Goal: Information Seeking & Learning: Understand process/instructions

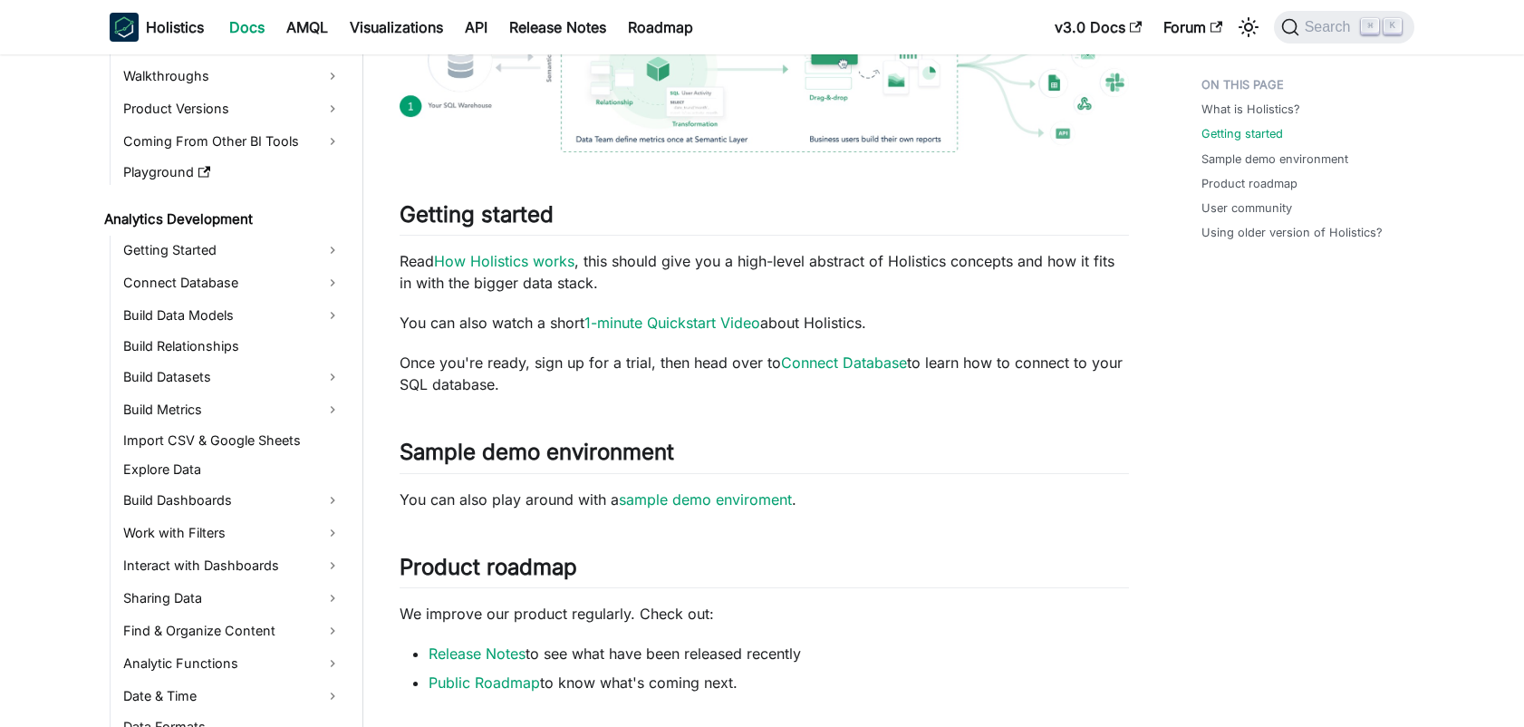
scroll to position [132, 0]
click at [167, 594] on link "Sharing Data" at bounding box center [232, 596] width 229 height 29
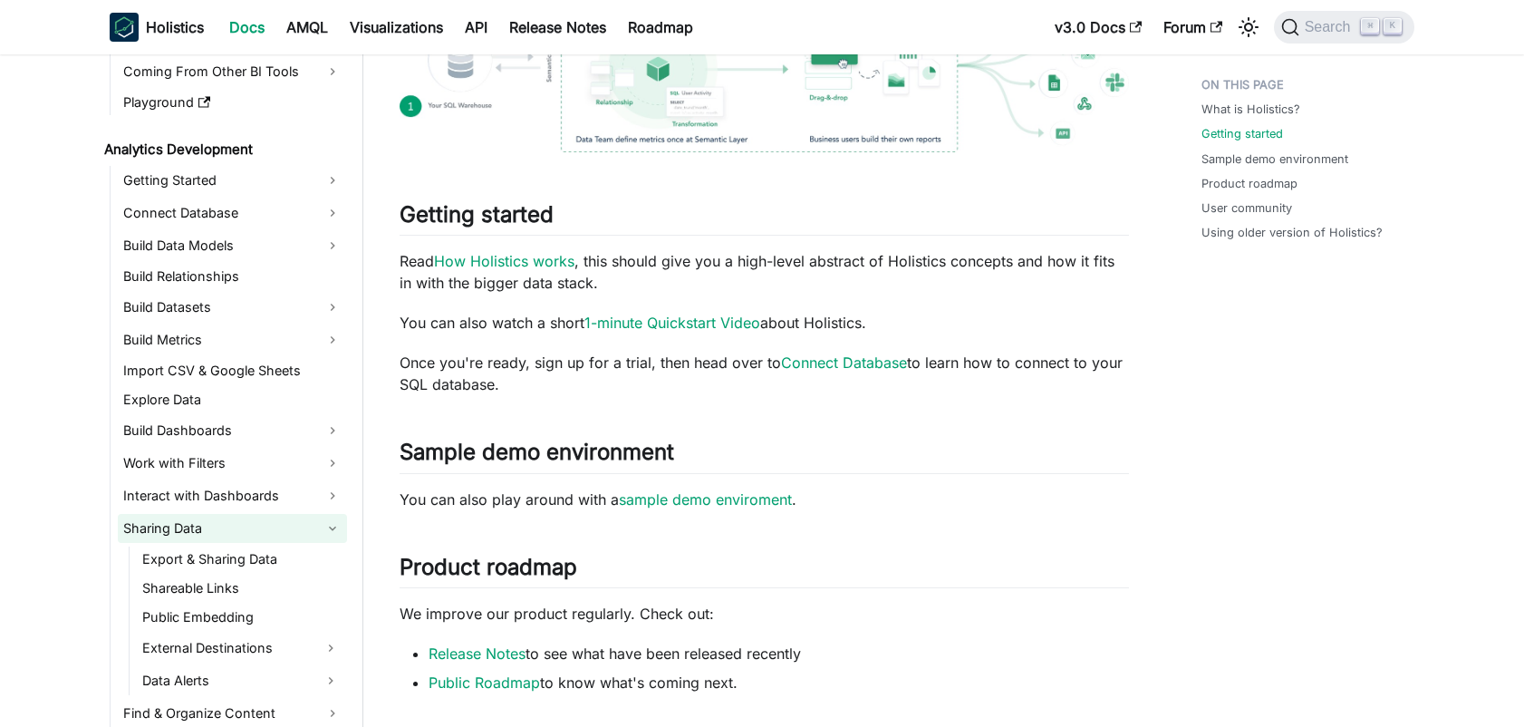
scroll to position [242, 0]
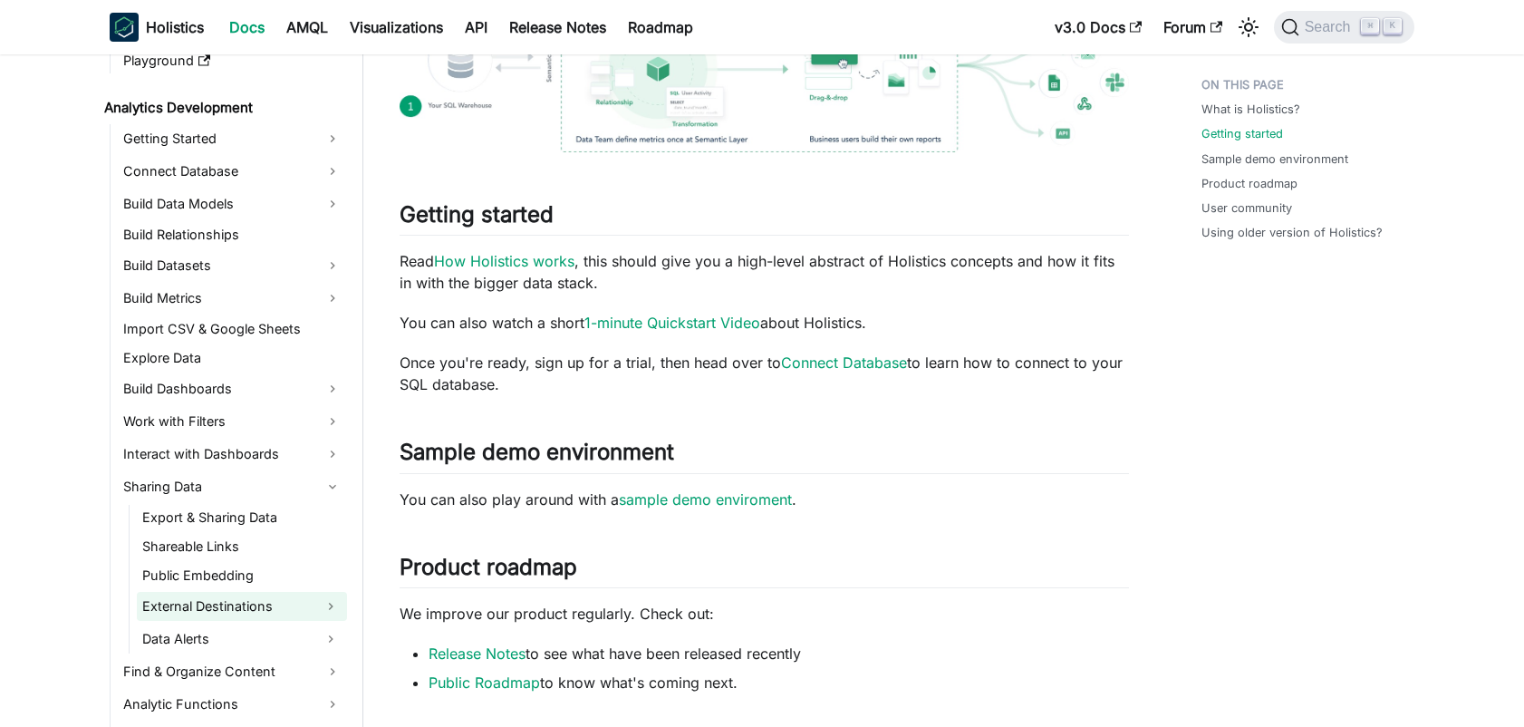
click at [209, 606] on link "External Destinations" at bounding box center [226, 606] width 178 height 29
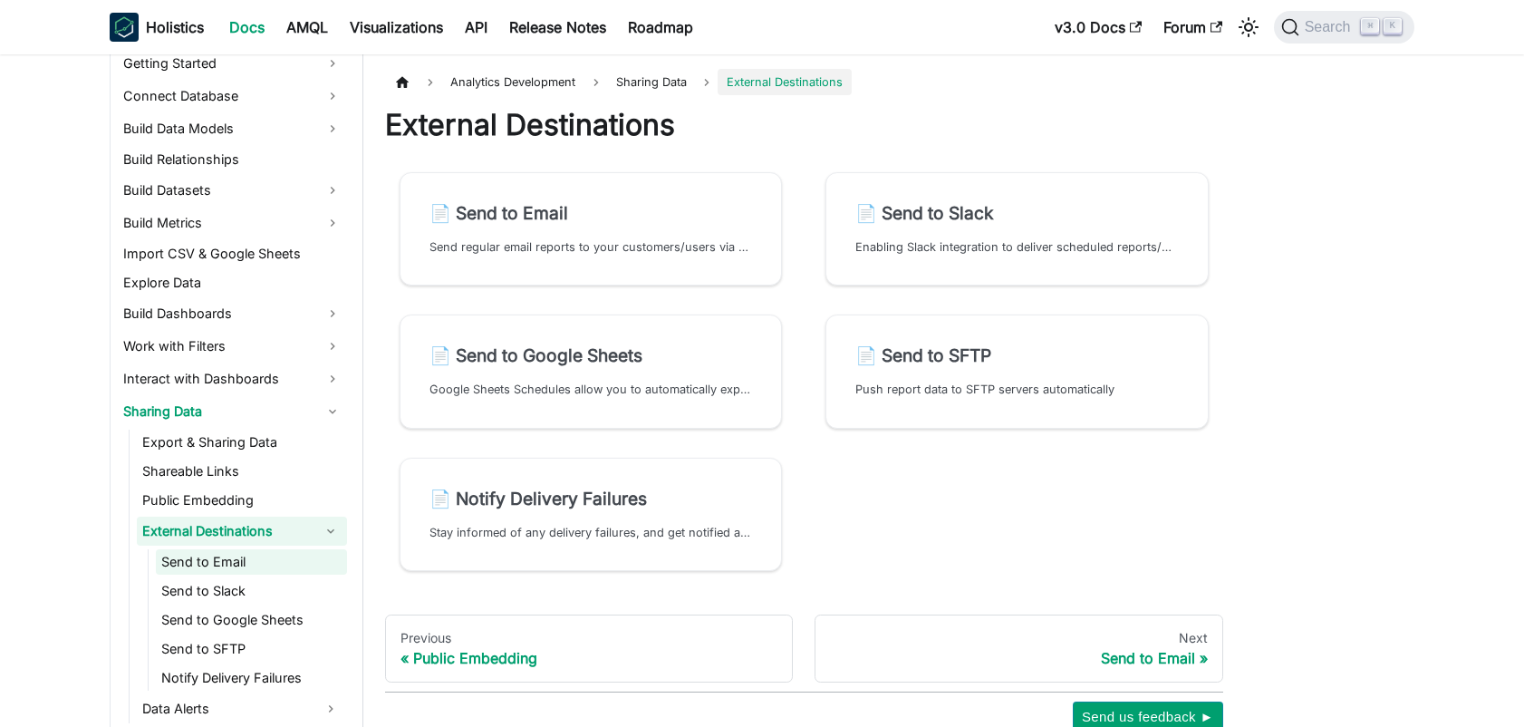
scroll to position [362, 0]
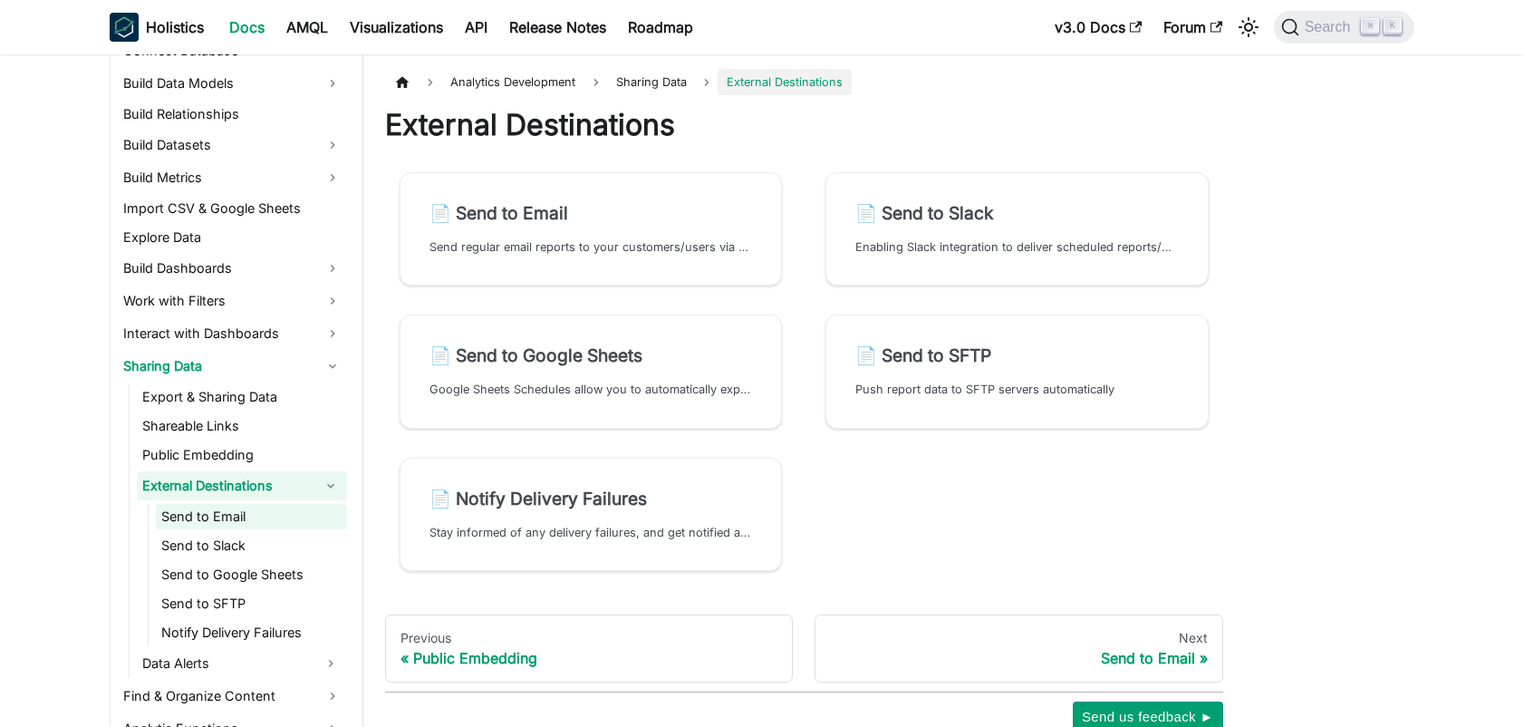
click at [238, 519] on link "Send to Email" at bounding box center [251, 516] width 191 height 25
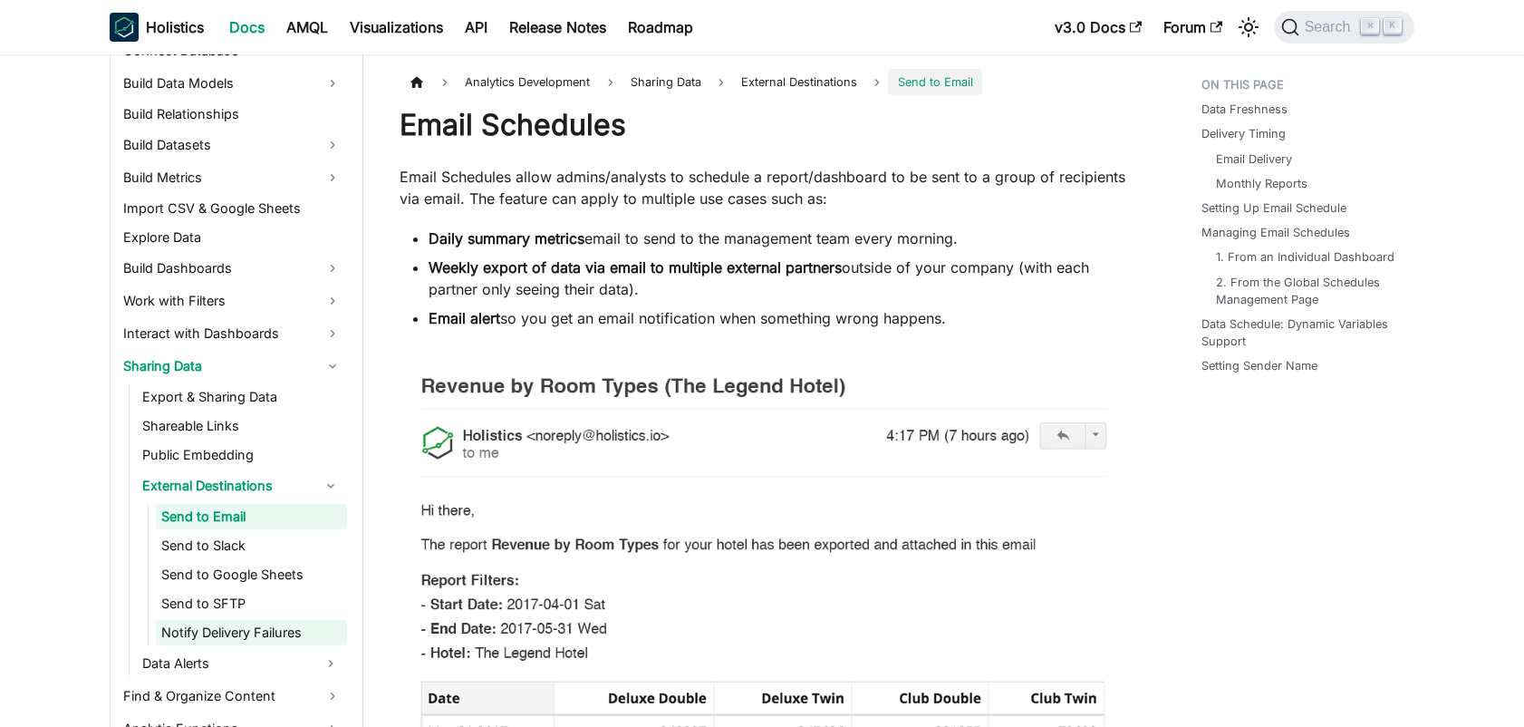
click at [253, 636] on link "Notify Delivery Failures" at bounding box center [251, 632] width 191 height 25
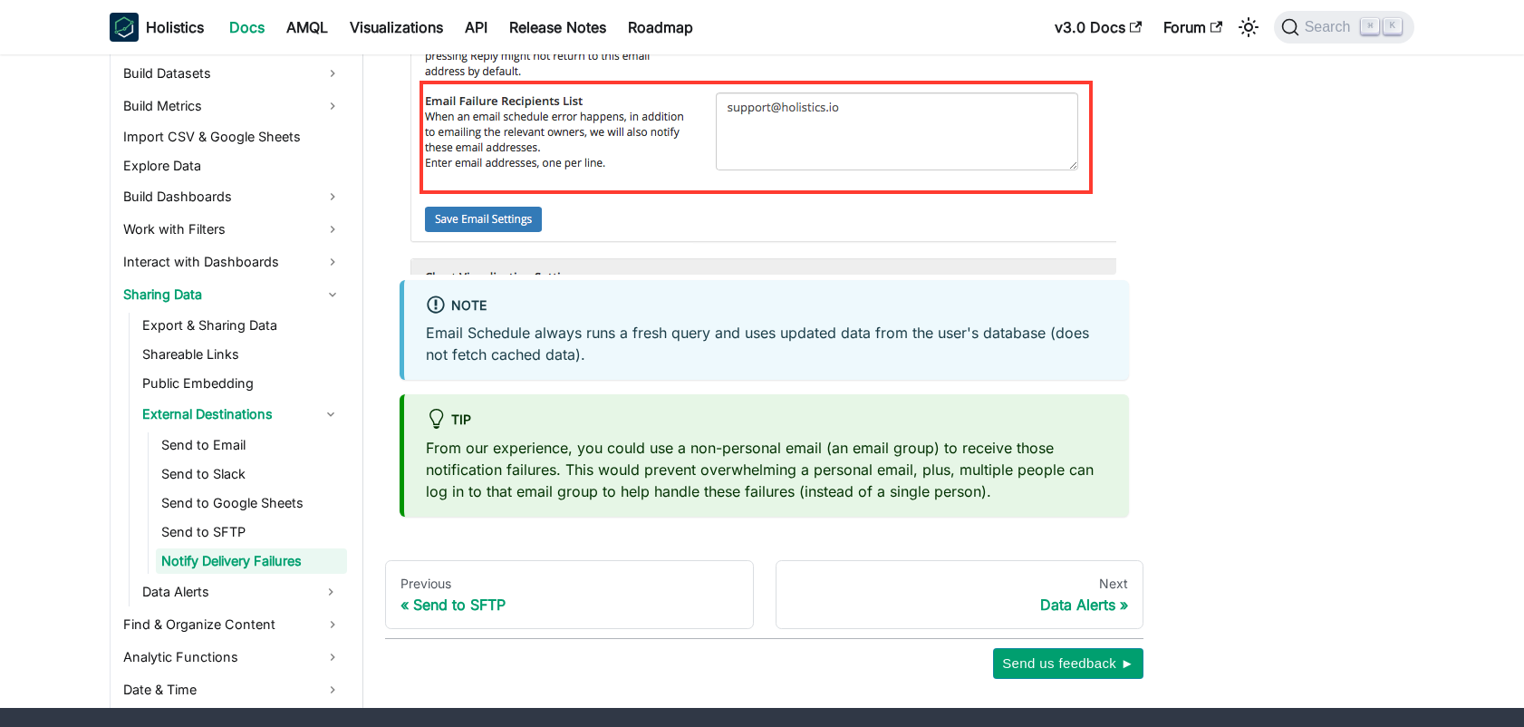
scroll to position [987, 0]
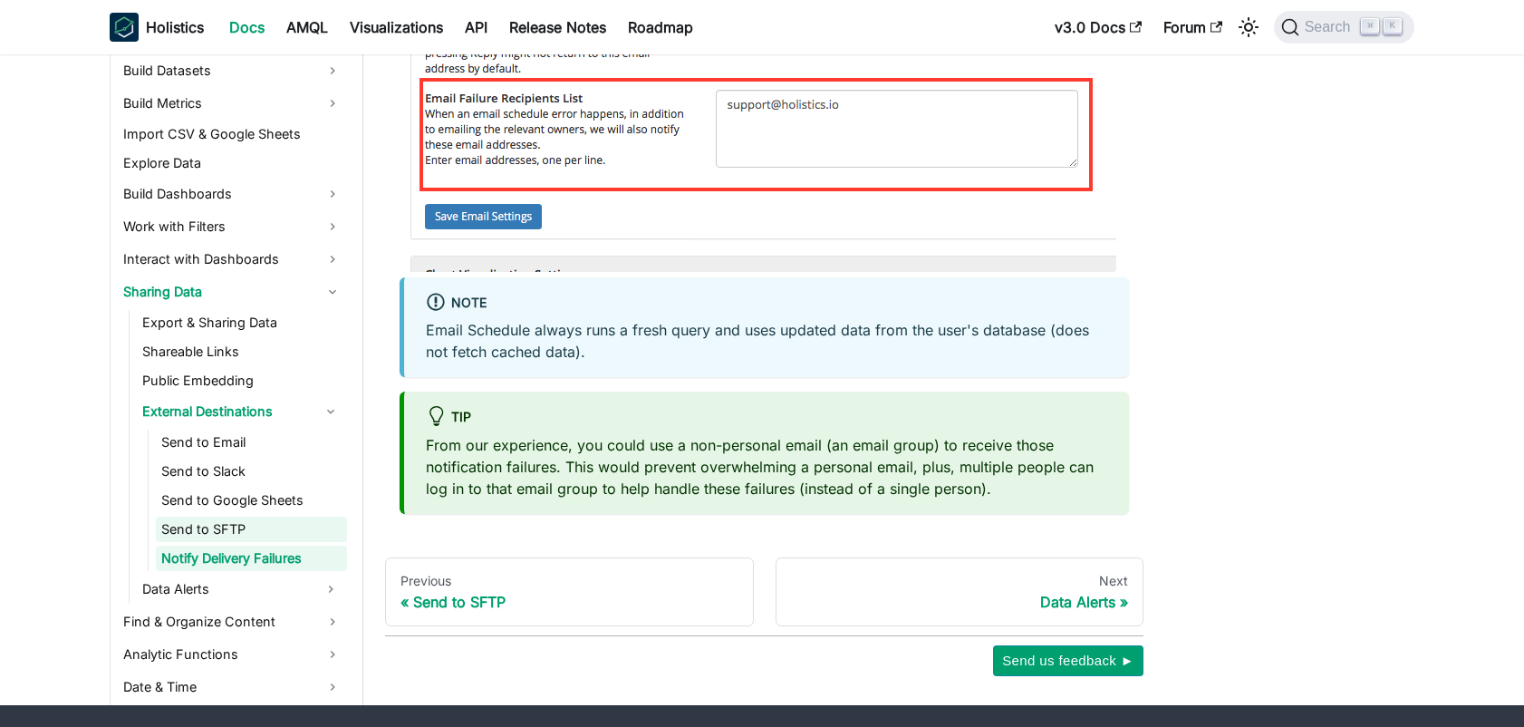
click at [275, 531] on link "Send to SFTP" at bounding box center [251, 529] width 191 height 25
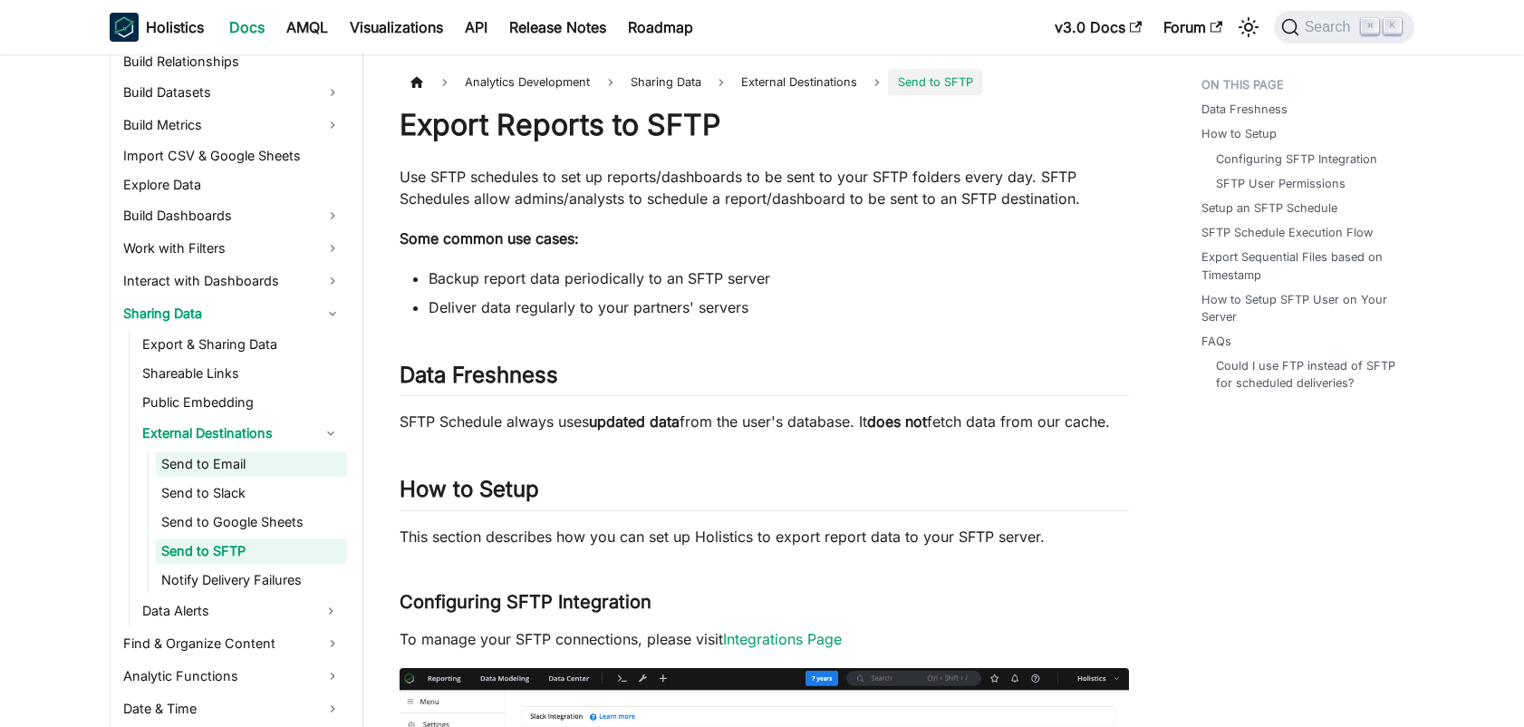
click at [237, 460] on link "Send to Email" at bounding box center [251, 463] width 191 height 25
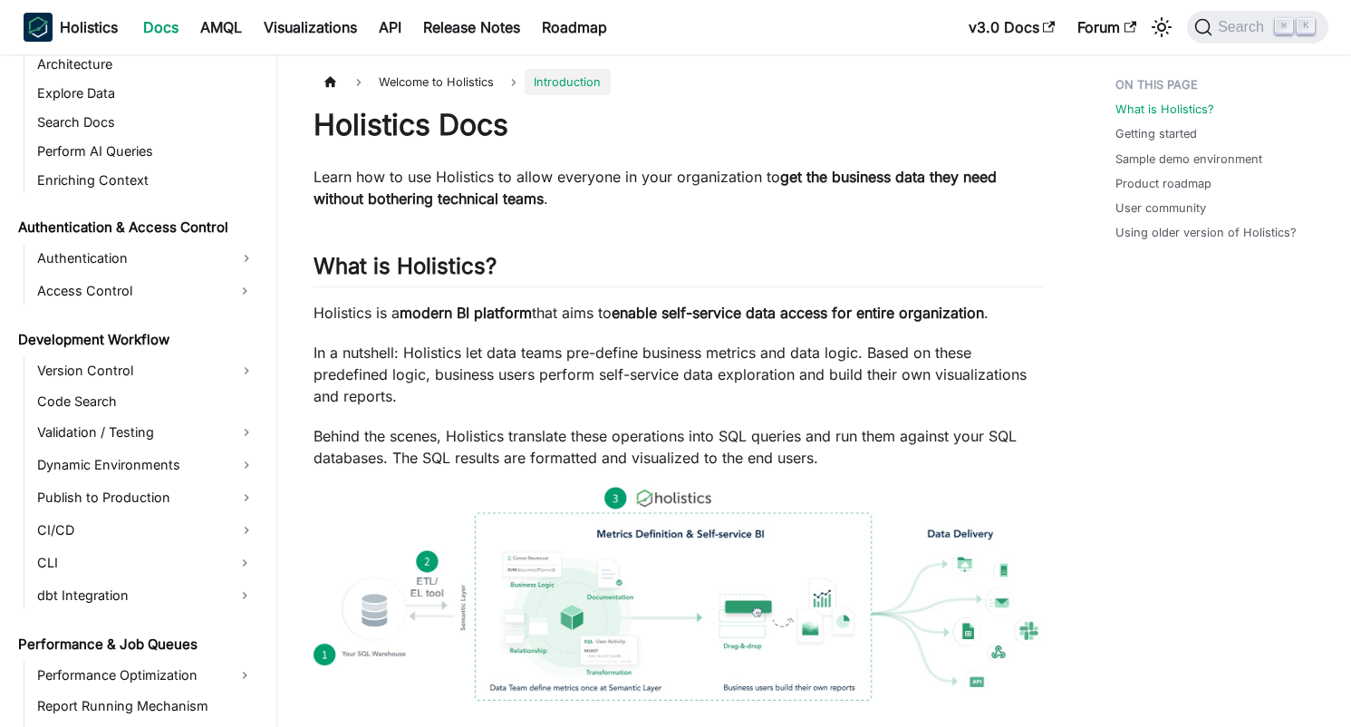
scroll to position [1013, 0]
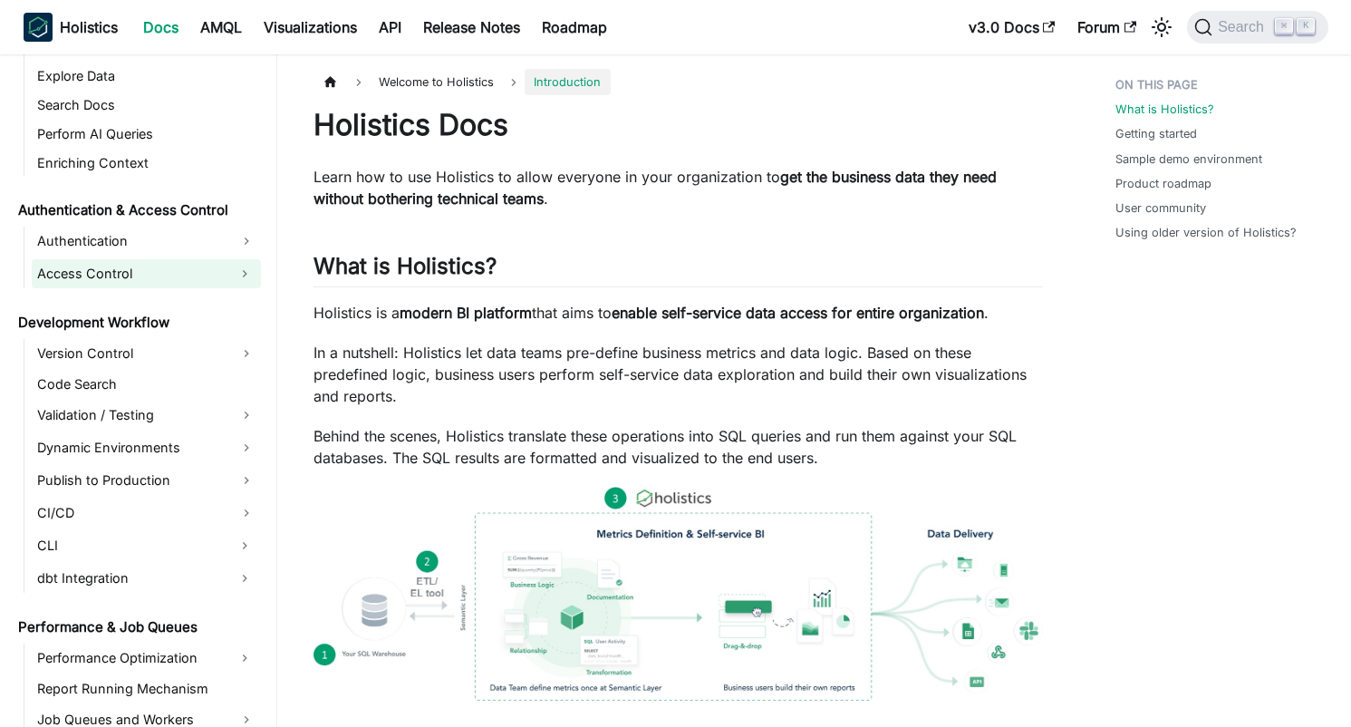
click at [100, 275] on link "Access Control" at bounding box center [130, 273] width 197 height 29
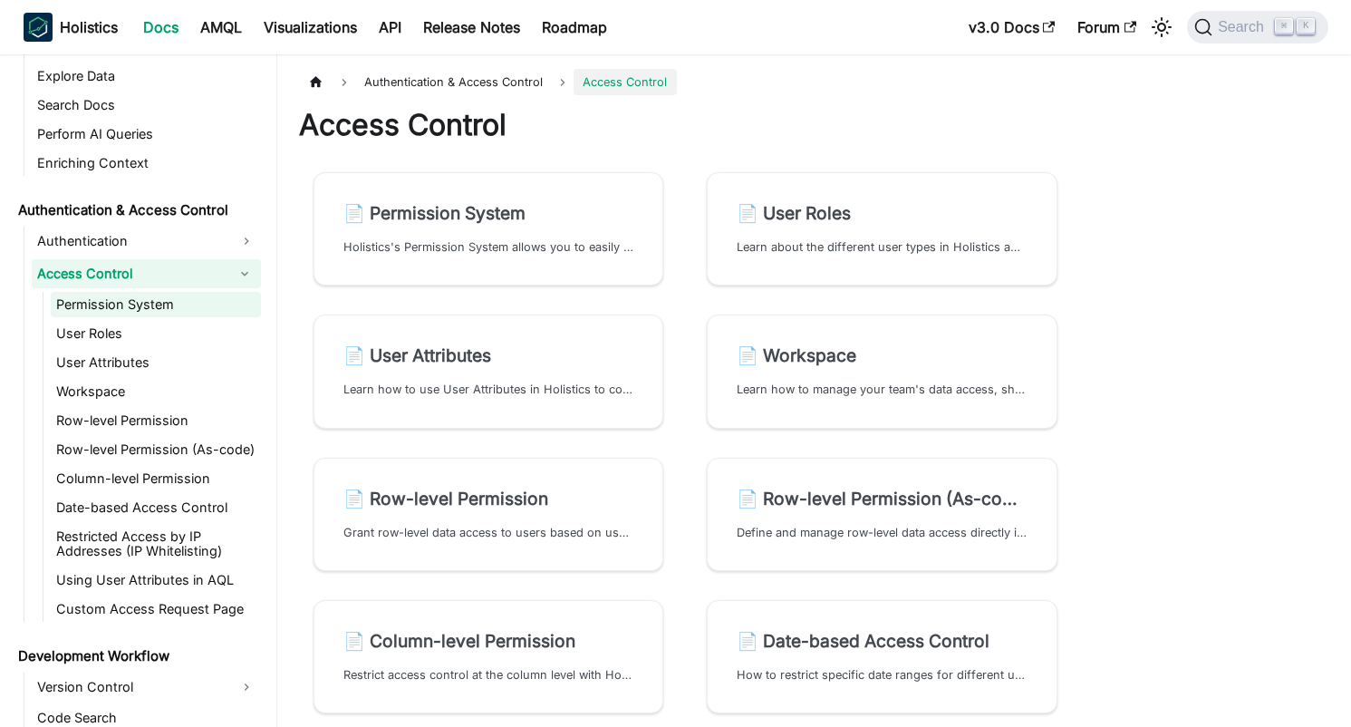
click at [95, 302] on link "Permission System" at bounding box center [156, 304] width 210 height 25
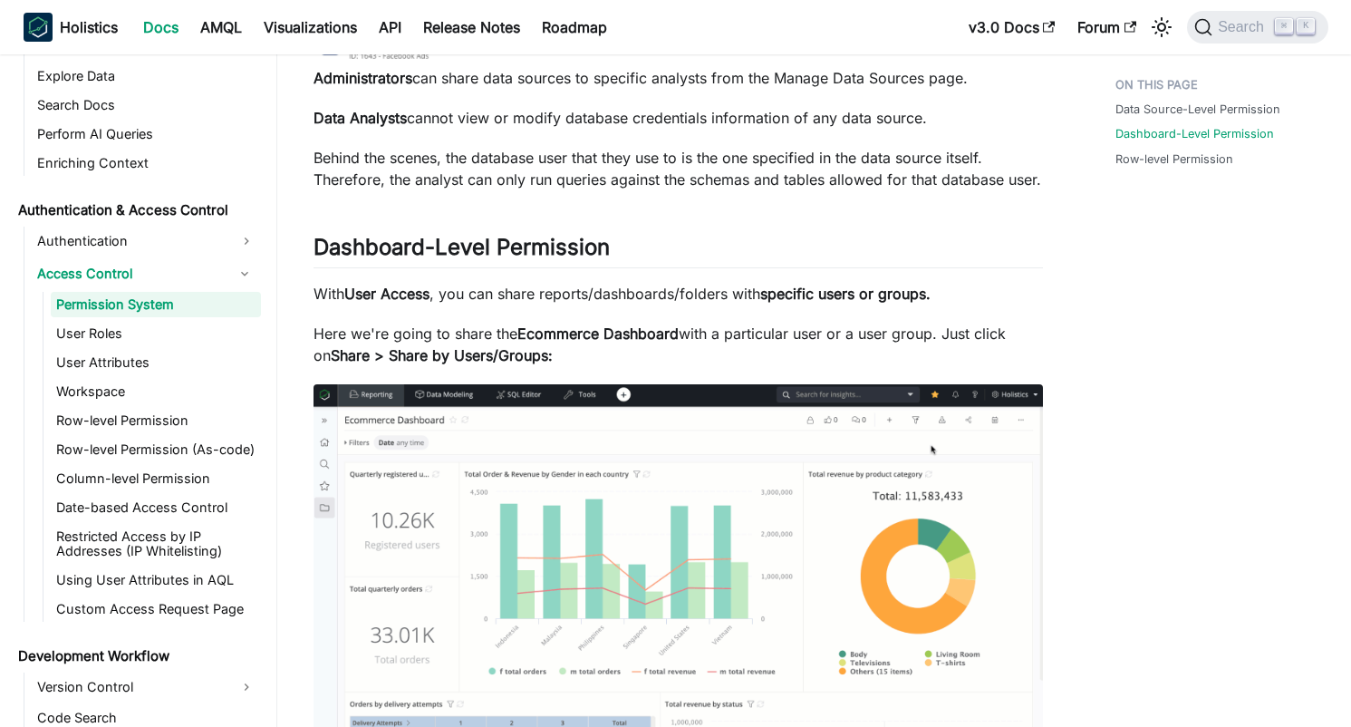
scroll to position [434, 0]
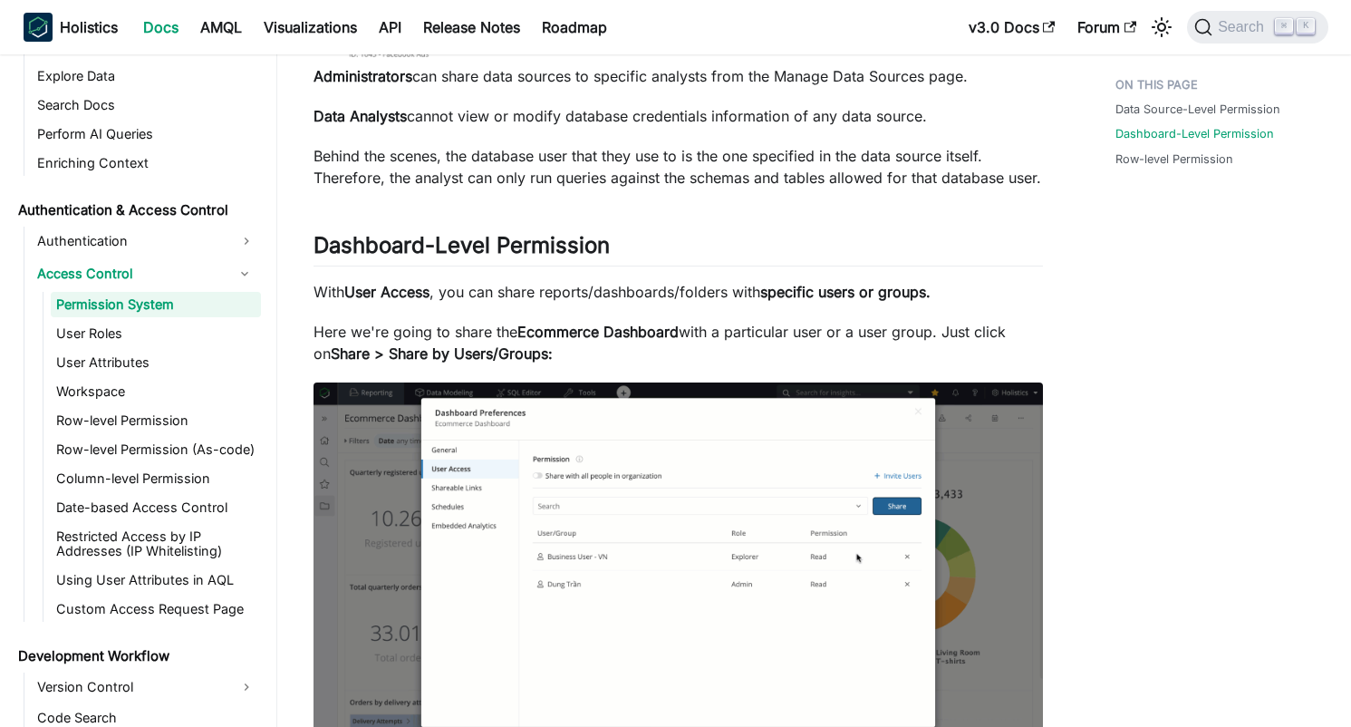
click at [164, 314] on link "Permission System" at bounding box center [156, 304] width 210 height 25
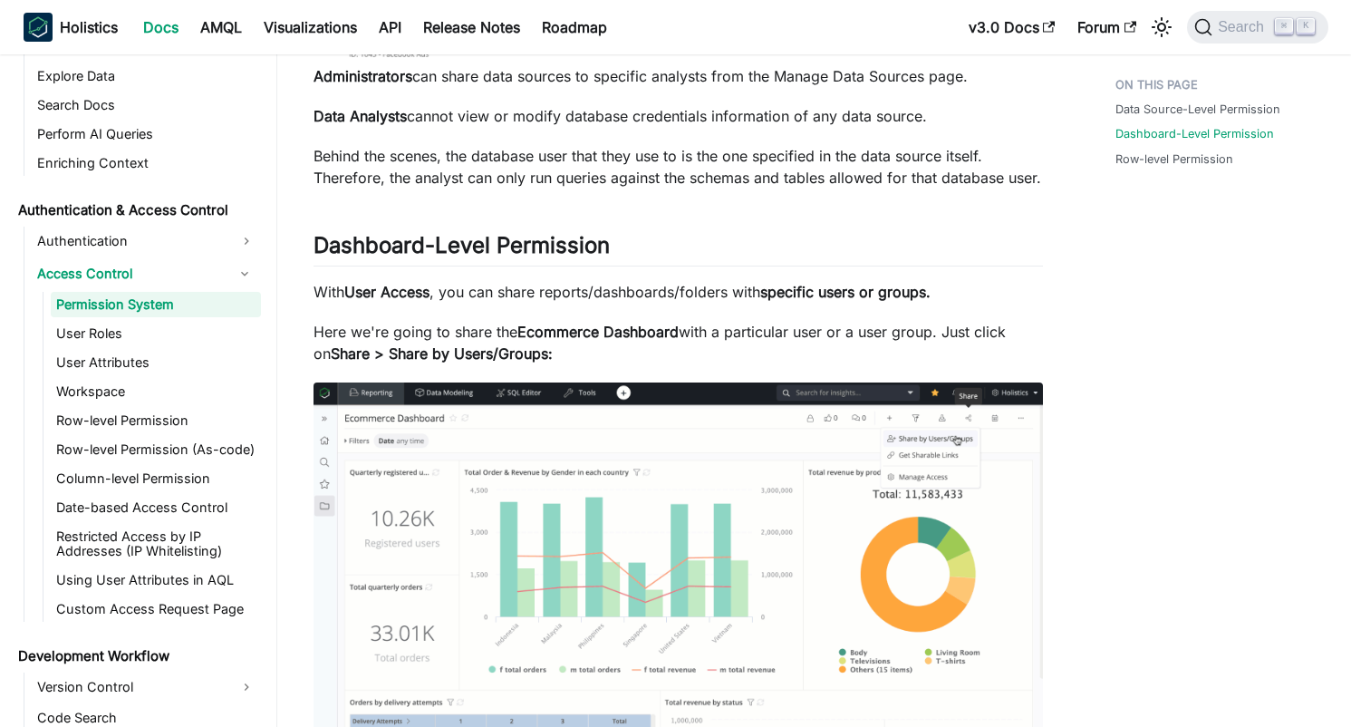
scroll to position [0, 0]
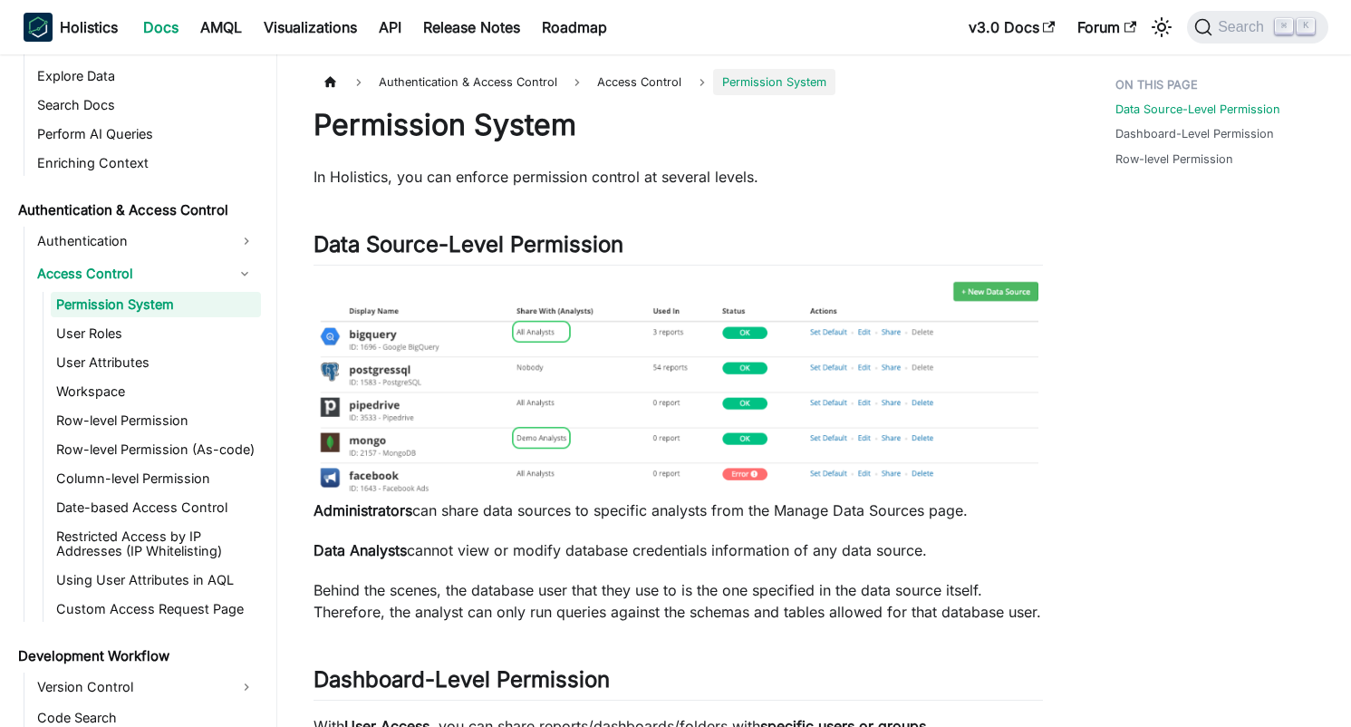
click at [164, 314] on link "Permission System" at bounding box center [156, 304] width 210 height 25
